Goal: Obtain resource: Download file/media

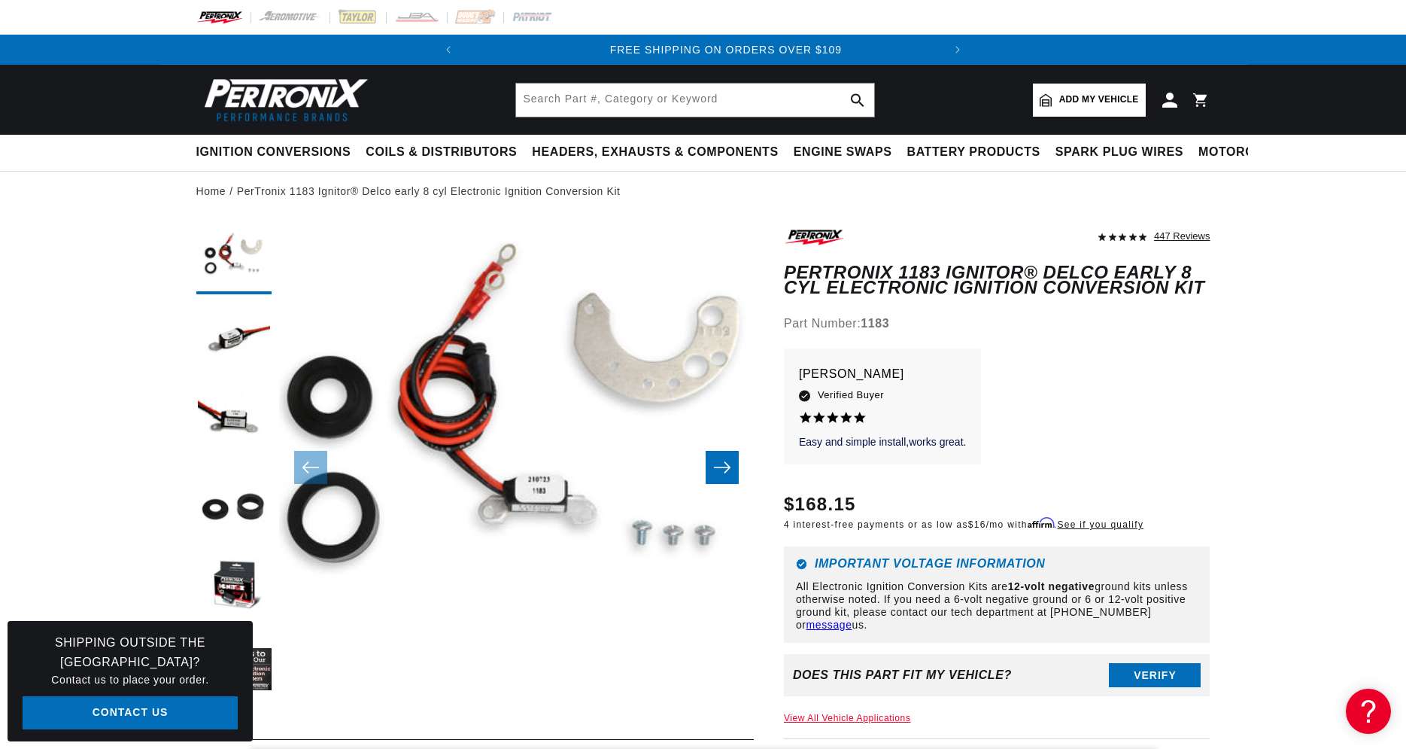
scroll to position [0, 457]
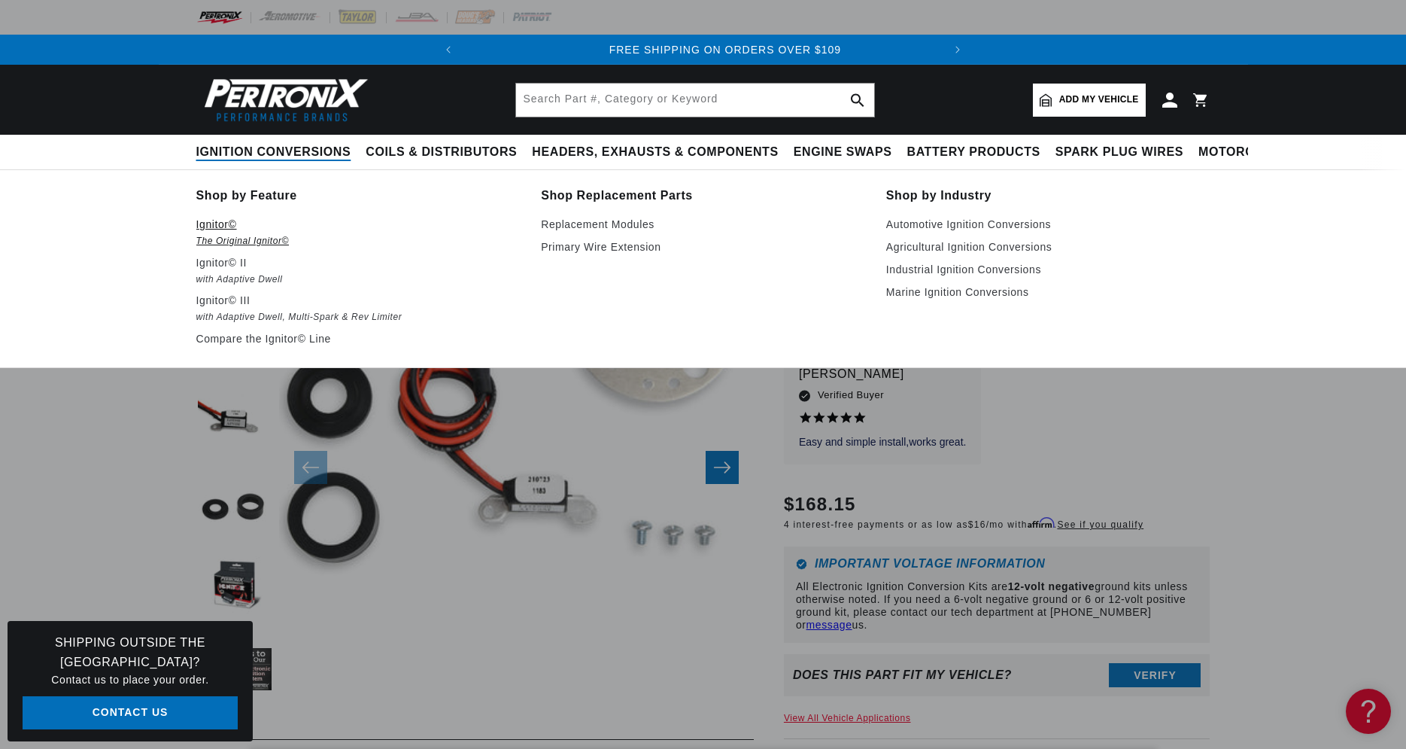
click at [240, 226] on p "Ignitor©" at bounding box center [358, 224] width 324 height 18
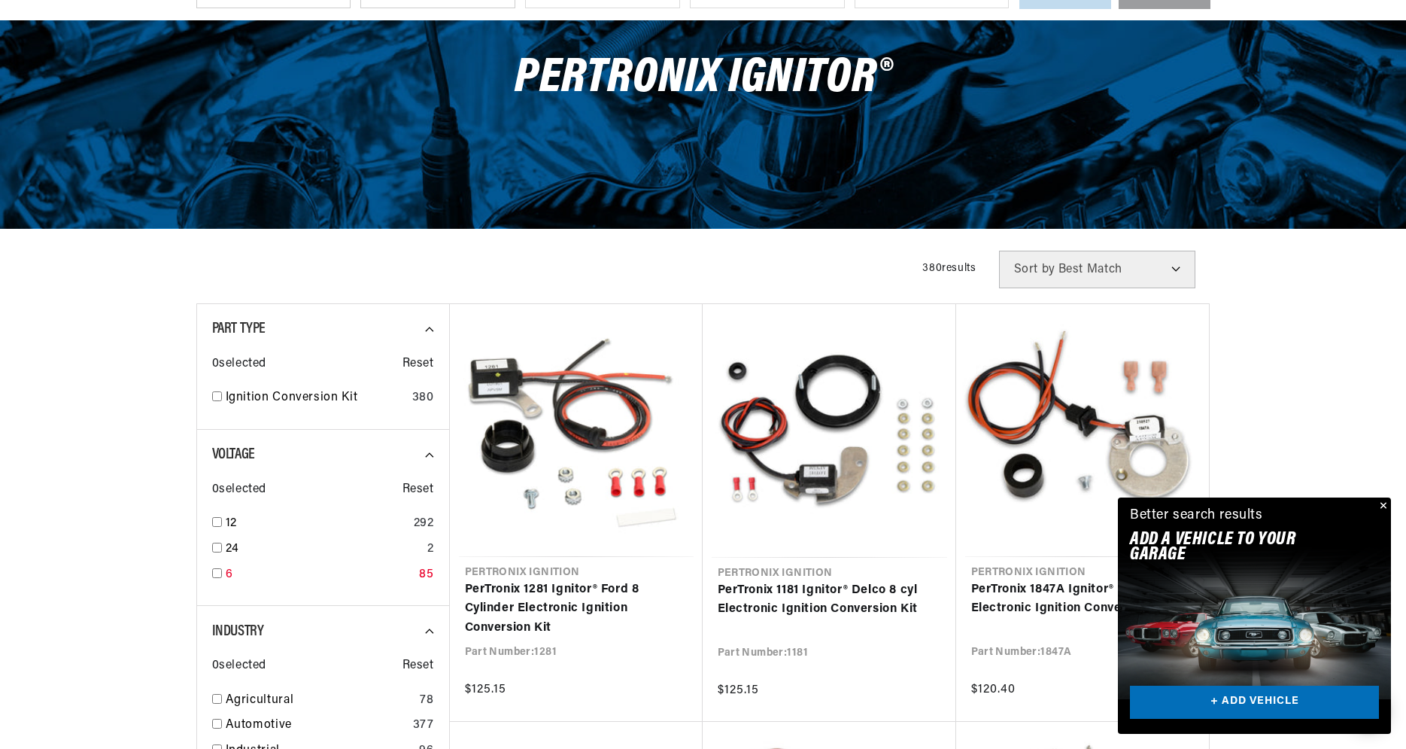
click at [220, 570] on input "checkbox" at bounding box center [217, 573] width 10 height 10
checkbox input "true"
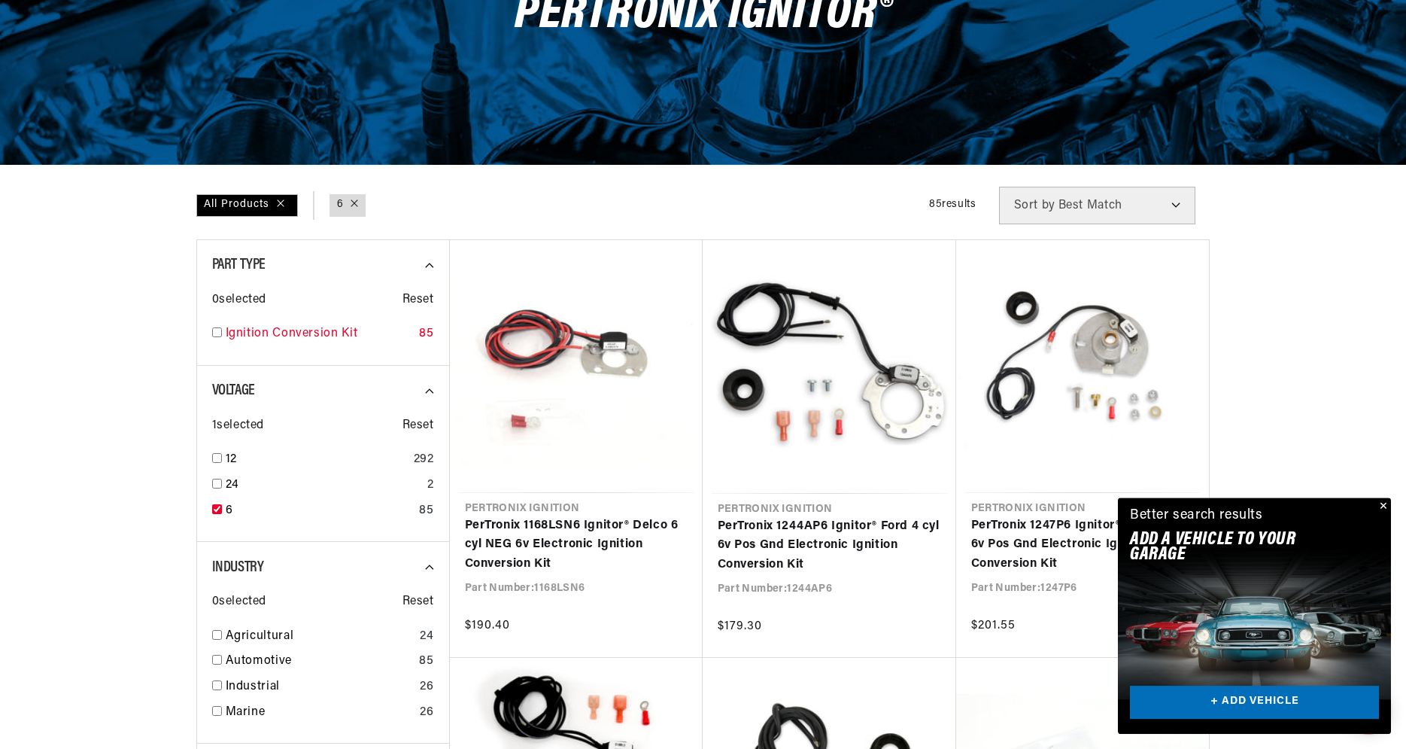
scroll to position [312, 0]
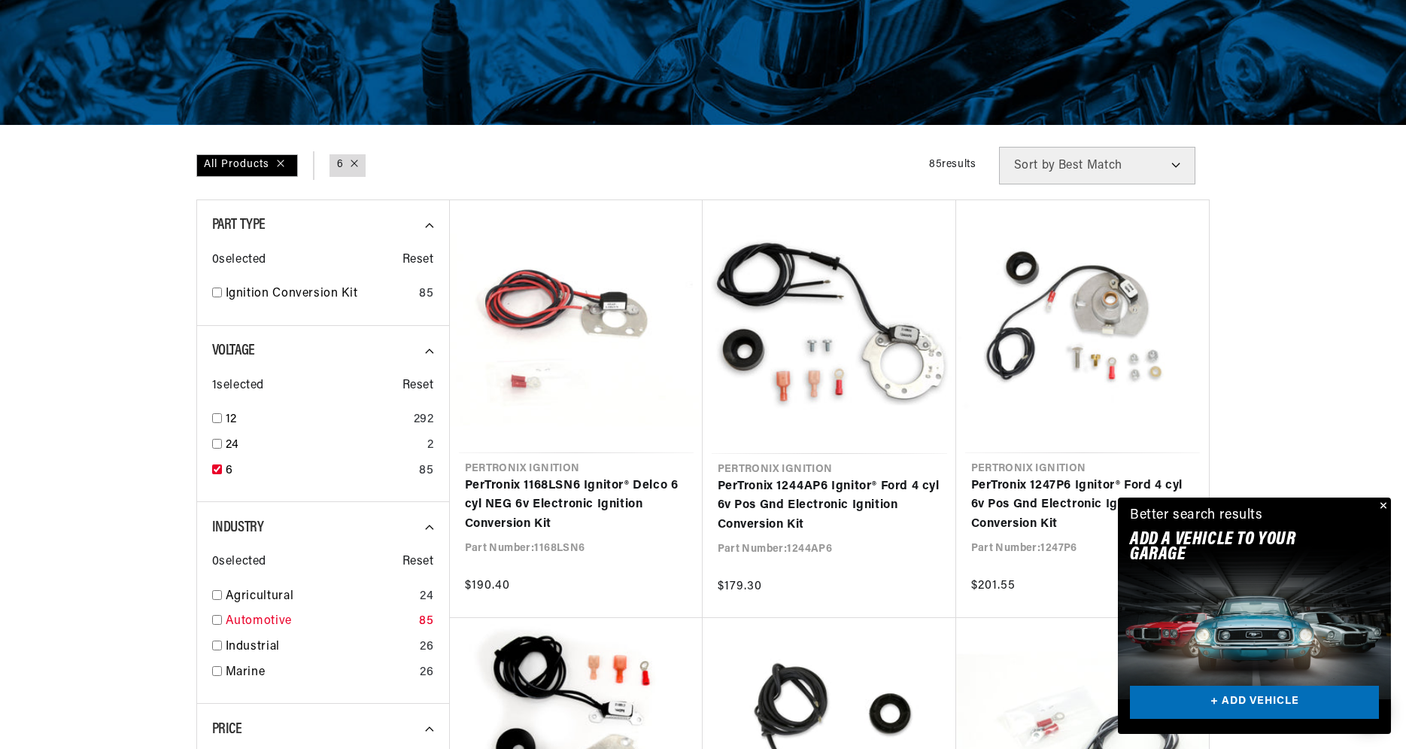
click at [218, 616] on input "checkbox" at bounding box center [217, 620] width 10 height 10
checkbox input "true"
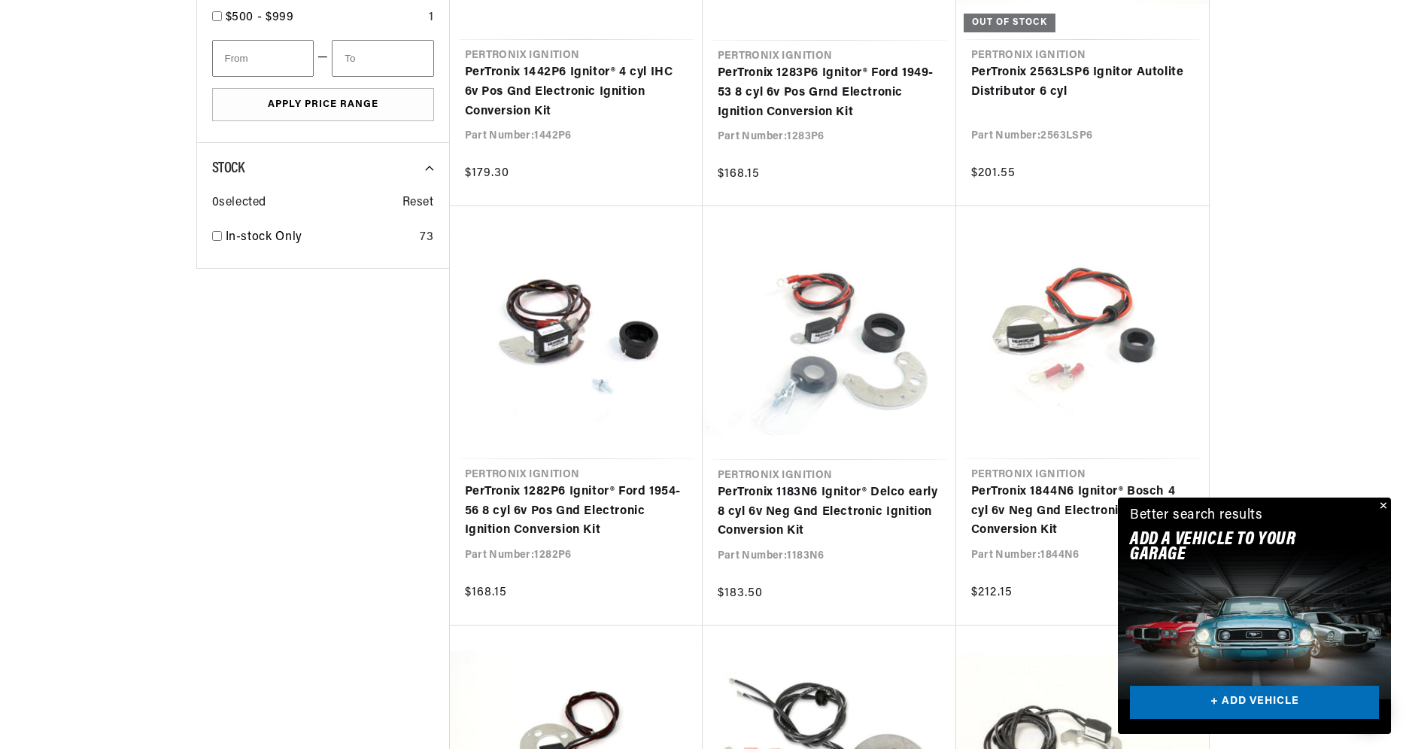
scroll to position [1246, 0]
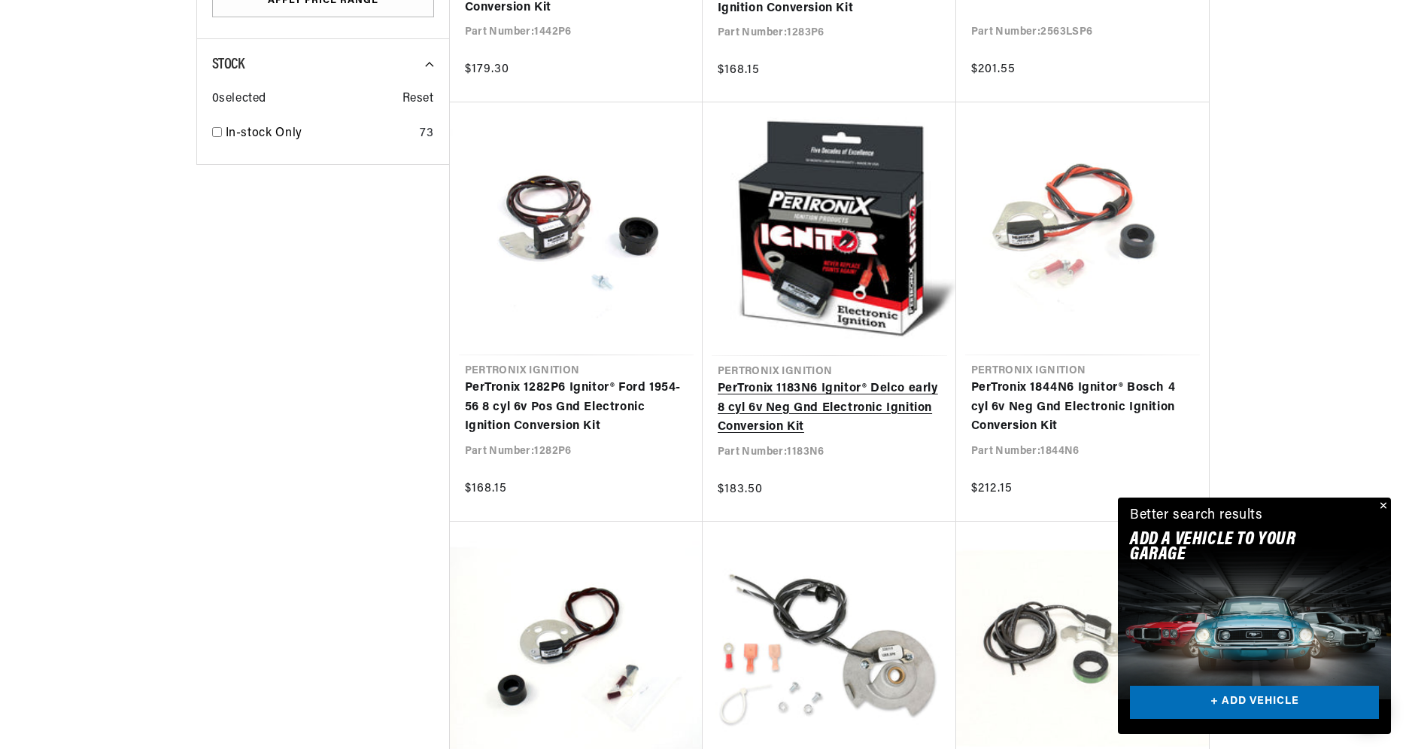
click at [777, 406] on link "PerTronix 1183N6 Ignitor® Delco early 8 cyl 6v Neg Gnd Electronic Ignition Conv…" at bounding box center [829, 408] width 223 height 58
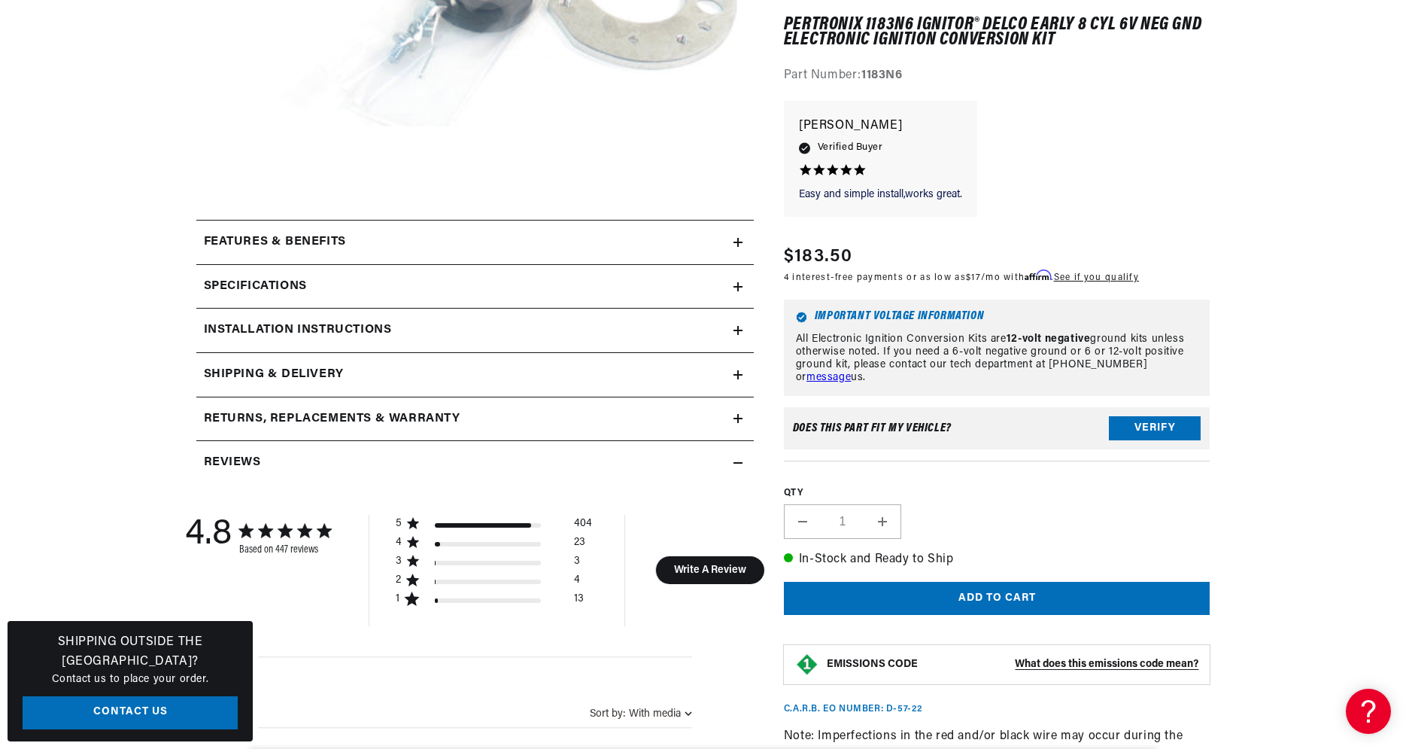
click at [578, 327] on div "Installation instructions" at bounding box center [464, 331] width 537 height 20
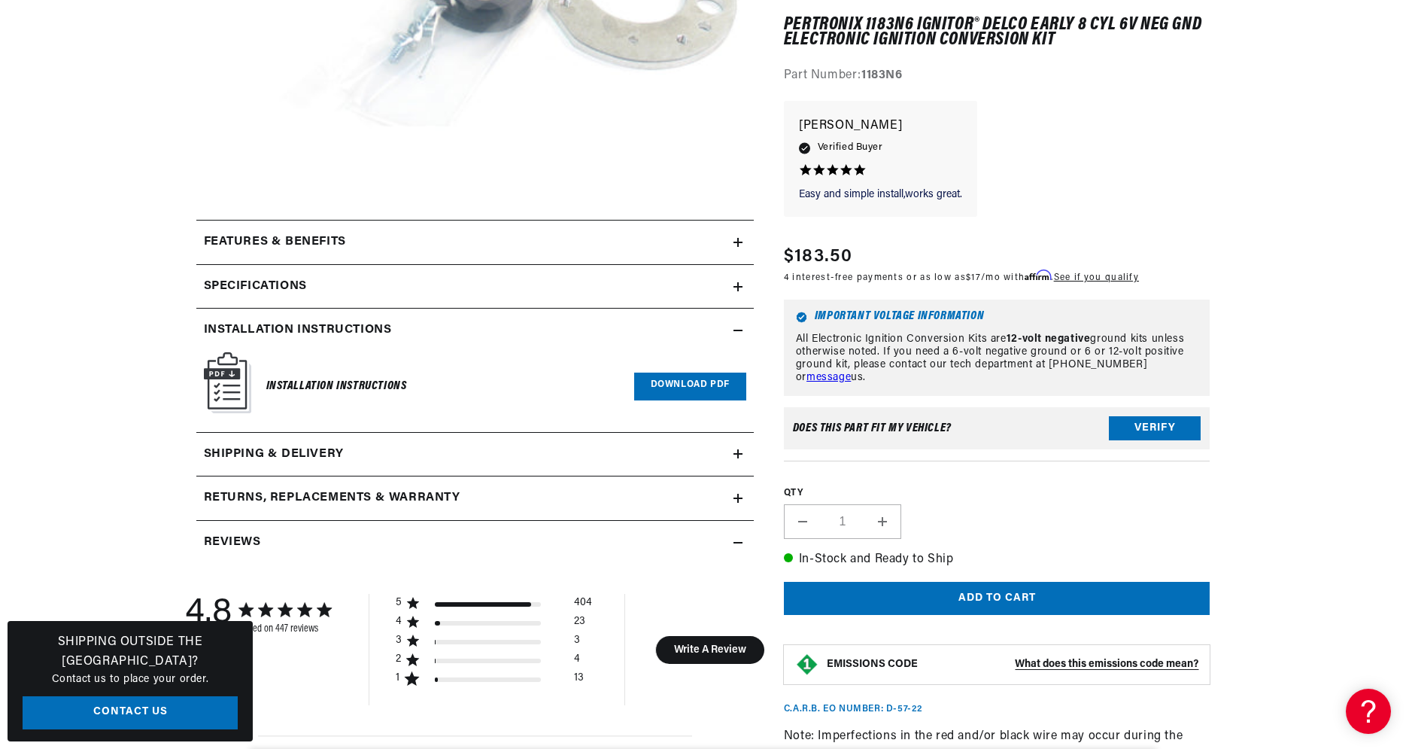
click at [704, 376] on link "Download PDF" at bounding box center [690, 386] width 112 height 28
